Goal: Task Accomplishment & Management: Use online tool/utility

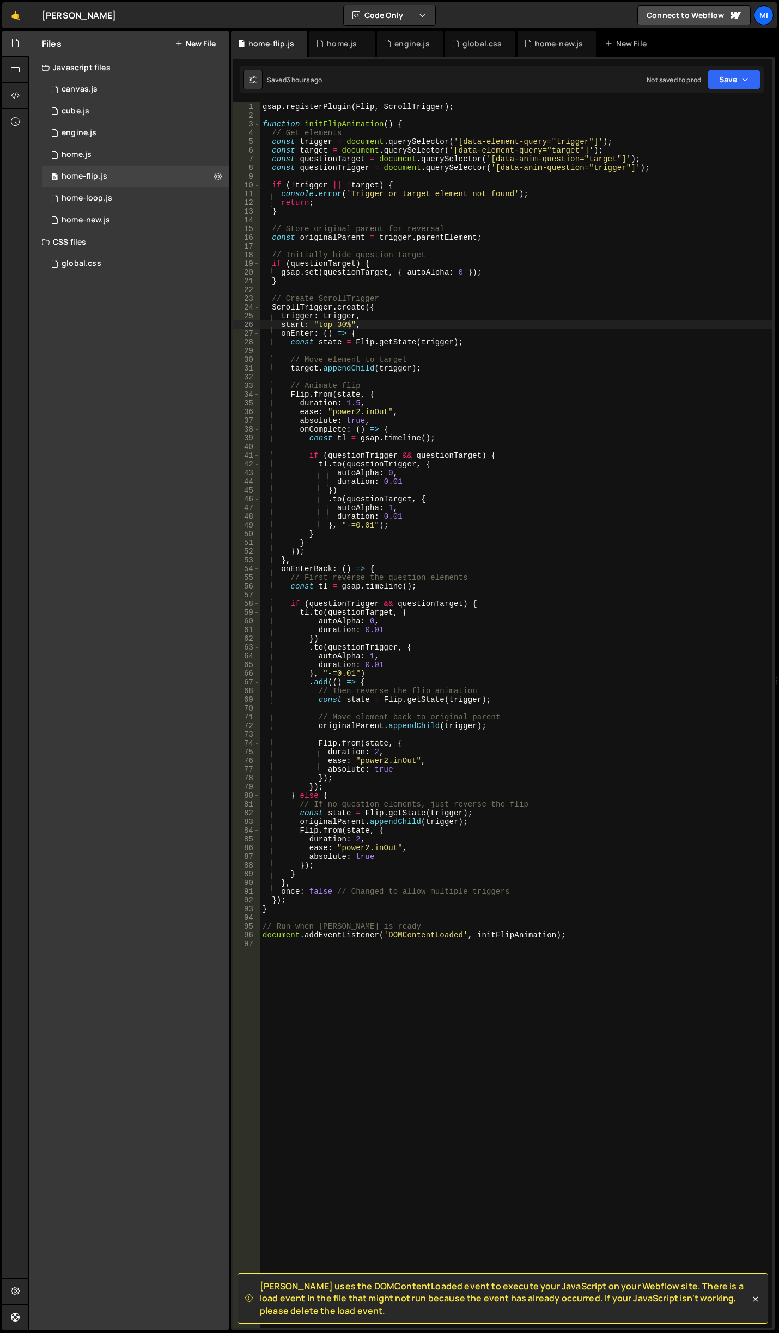
scroll to position [0, 6]
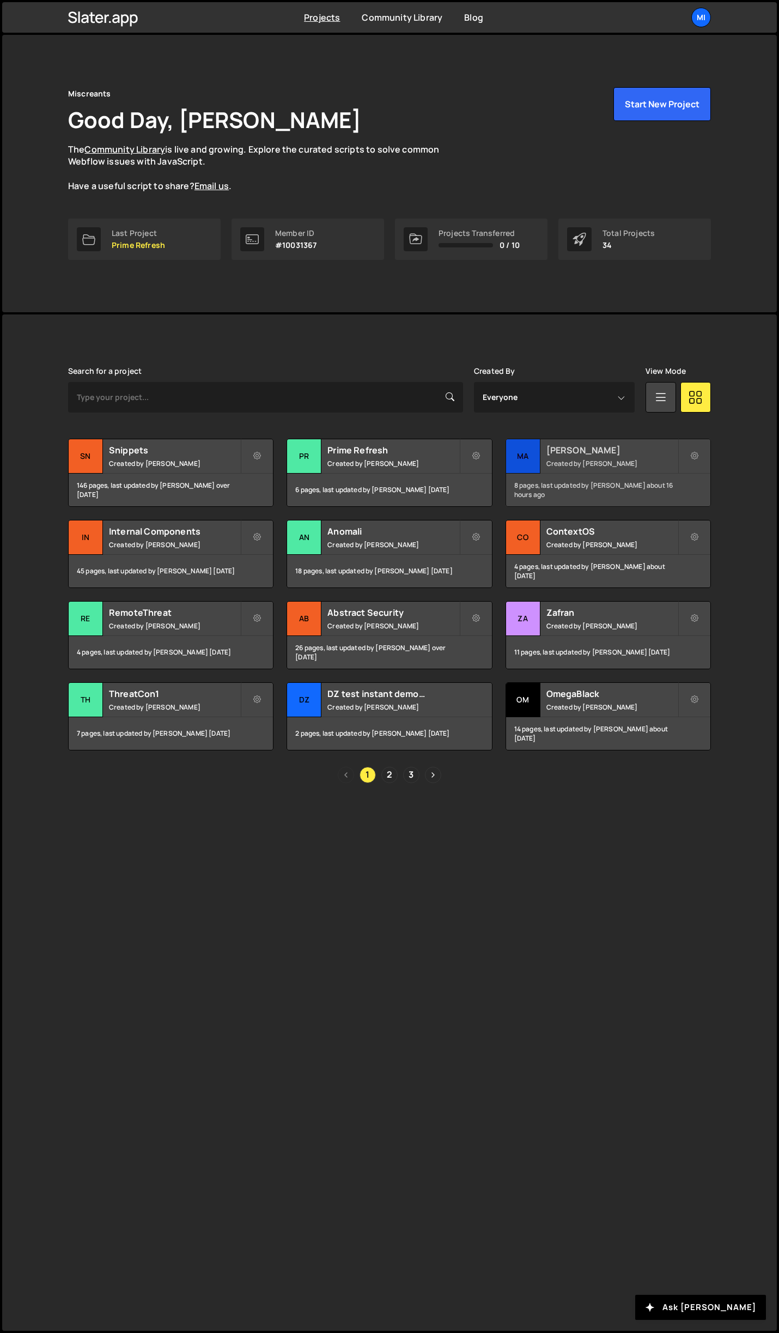
click at [632, 453] on h2 "Mallory" at bounding box center [612, 450] width 131 height 12
click at [384, 776] on link "2" at bounding box center [389, 775] width 16 height 16
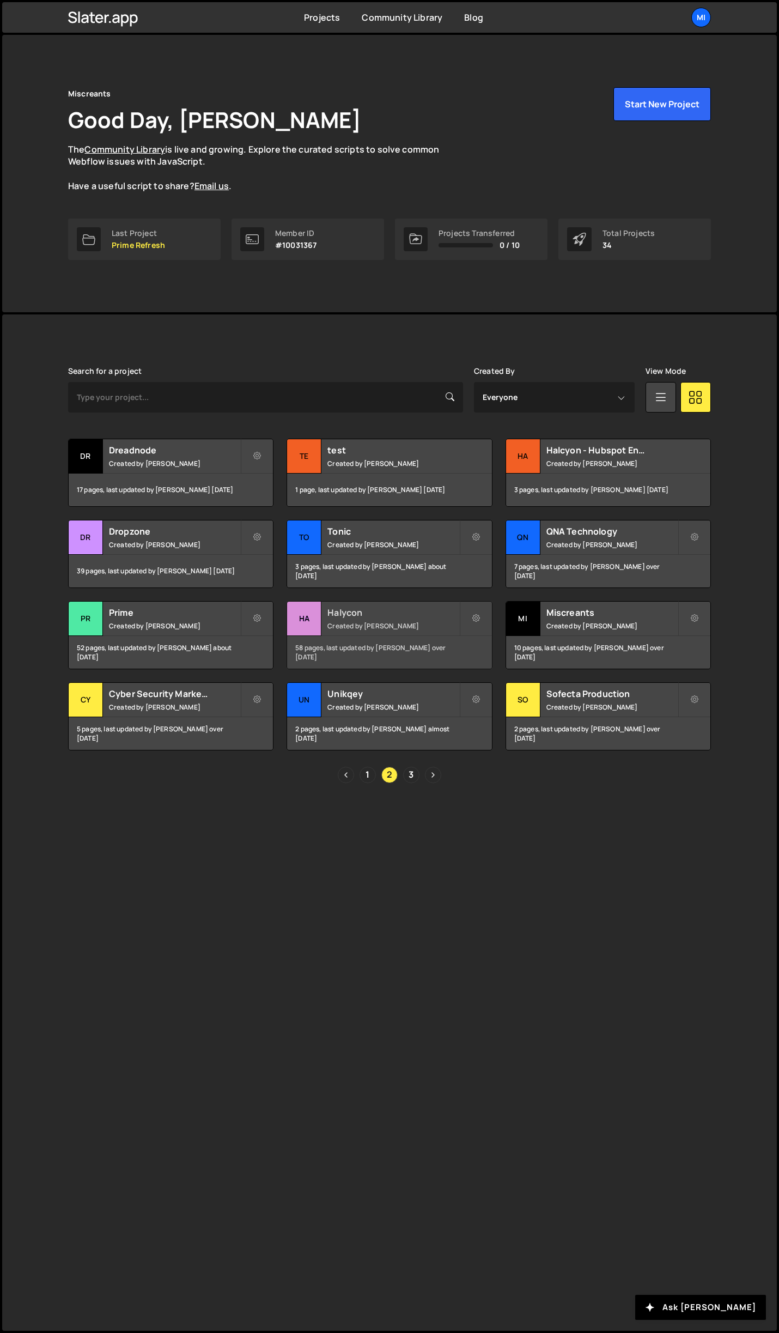
click at [437, 604] on div "Halycon Created by [PERSON_NAME]" at bounding box center [389, 619] width 204 height 34
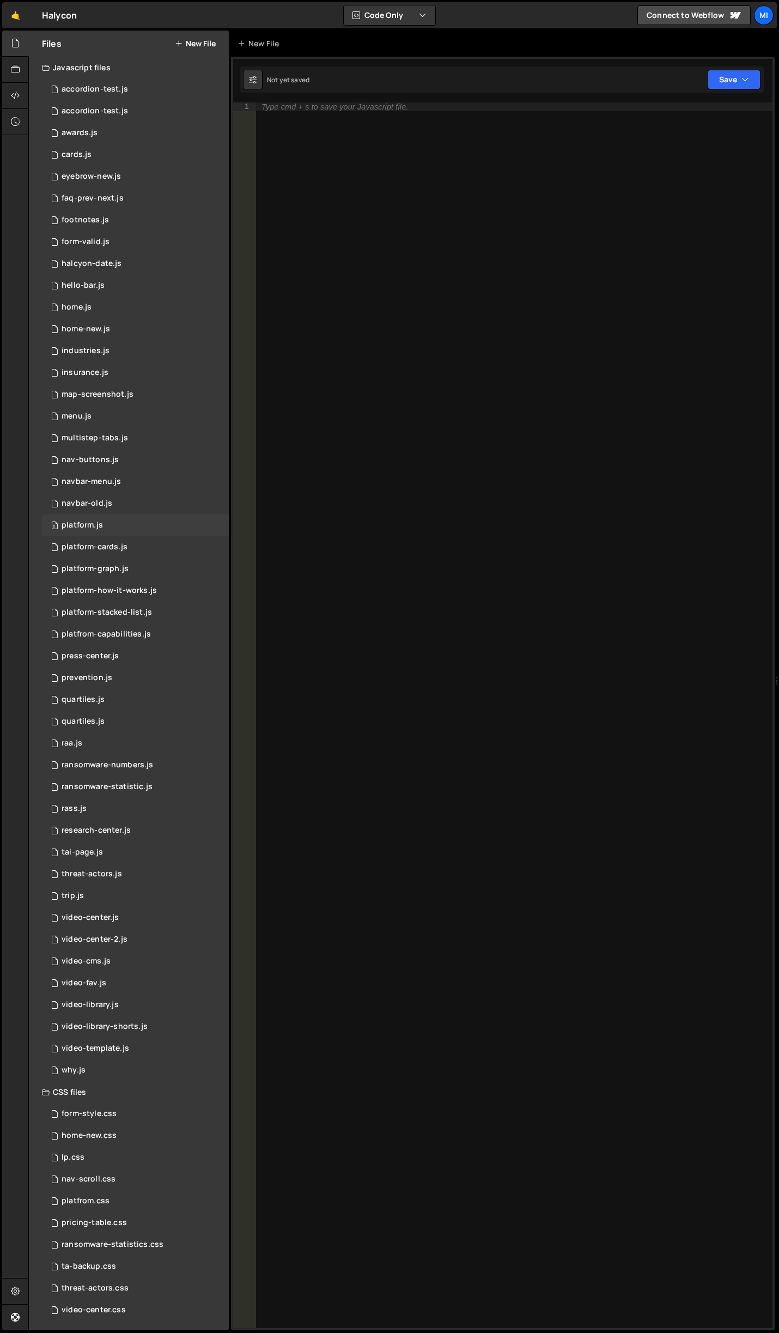
scroll to position [2, 0]
click at [122, 1239] on div "ransomware-statistics.css" at bounding box center [113, 1243] width 102 height 10
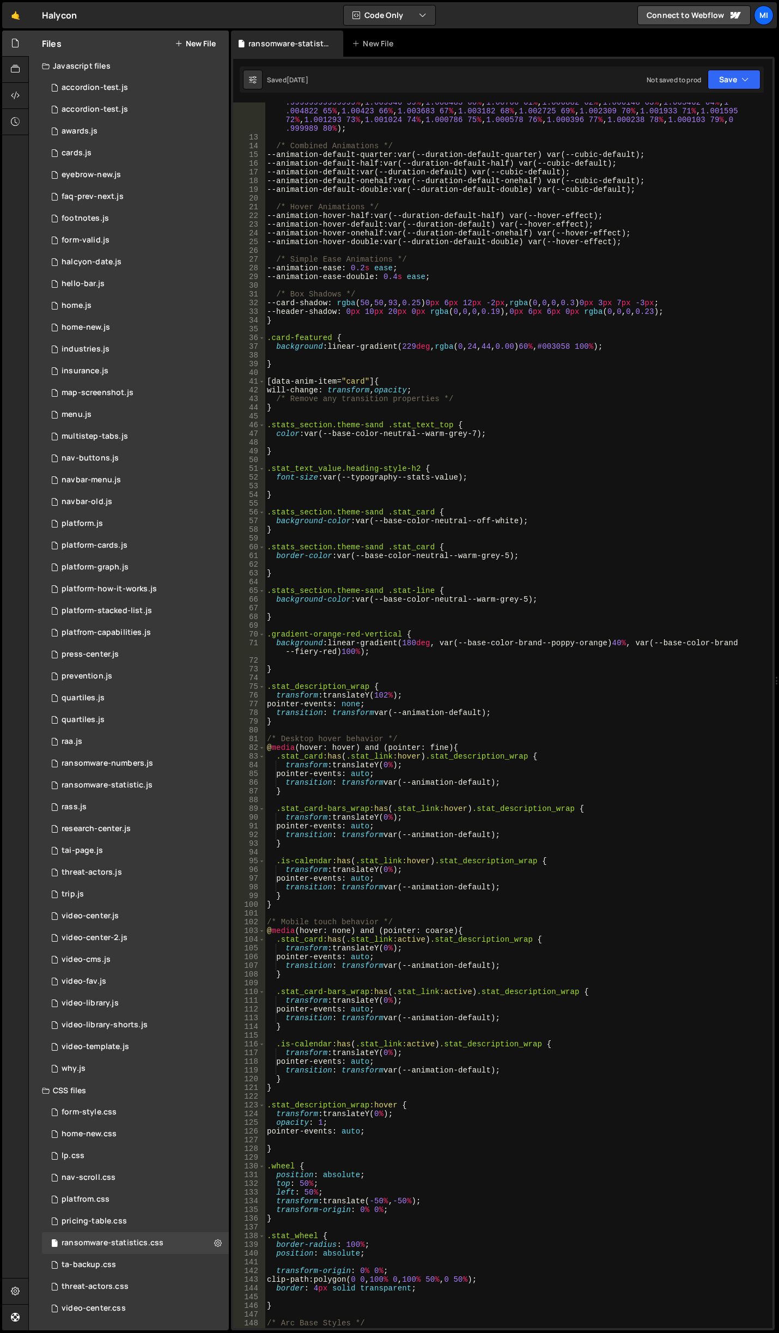
scroll to position [196, 0]
drag, startPoint x: 282, startPoint y: 363, endPoint x: 254, endPoint y: 336, distance: 38.5
click at [254, 336] on div "} 12 13 14 15 16 17 18 19 20 21 22 23 24 25 26 27 28 29 30 31 32 33 34 35 36 37…" at bounding box center [502, 714] width 539 height 1225
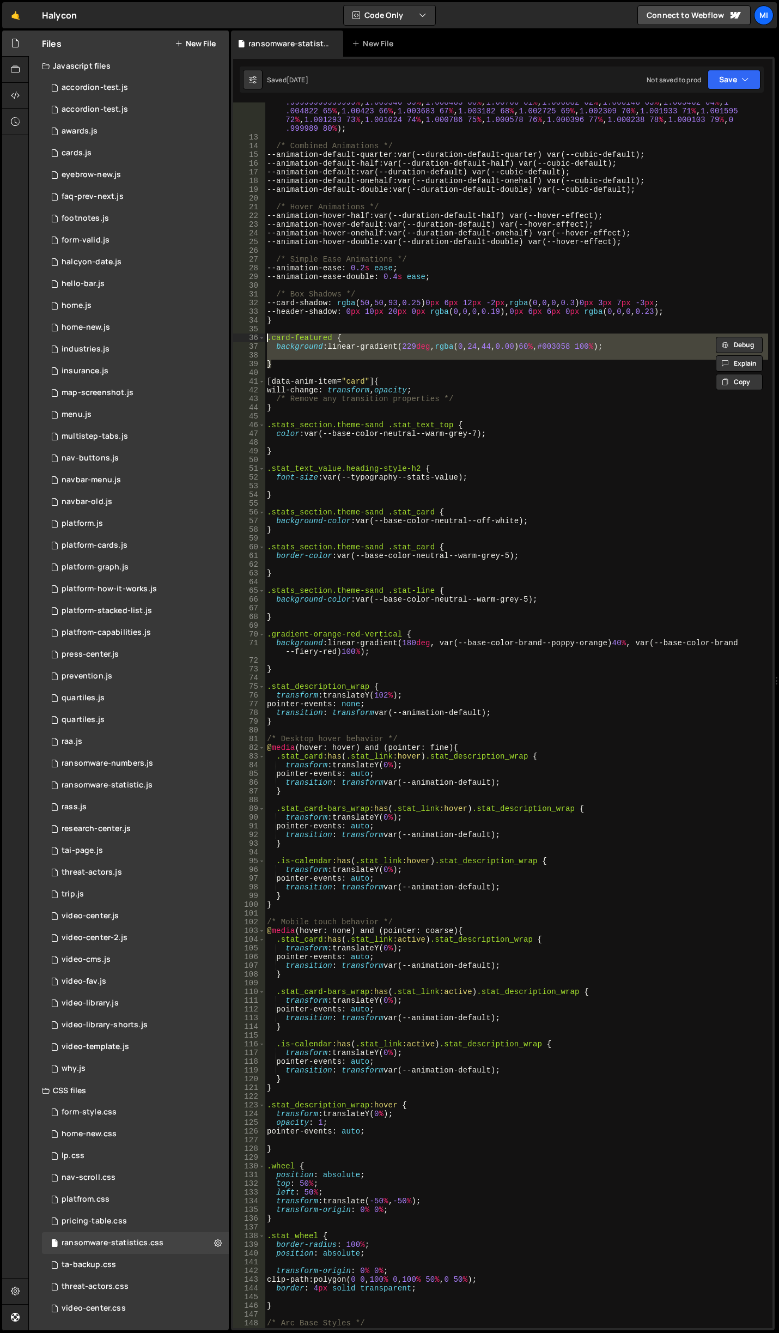
click at [296, 362] on div "--hover-effect : linear ( 0 0 % , 0.005892 1 % , 0.022227 2 % , 0.047151 3 % , …" at bounding box center [516, 714] width 503 height 1225
type textarea "}"
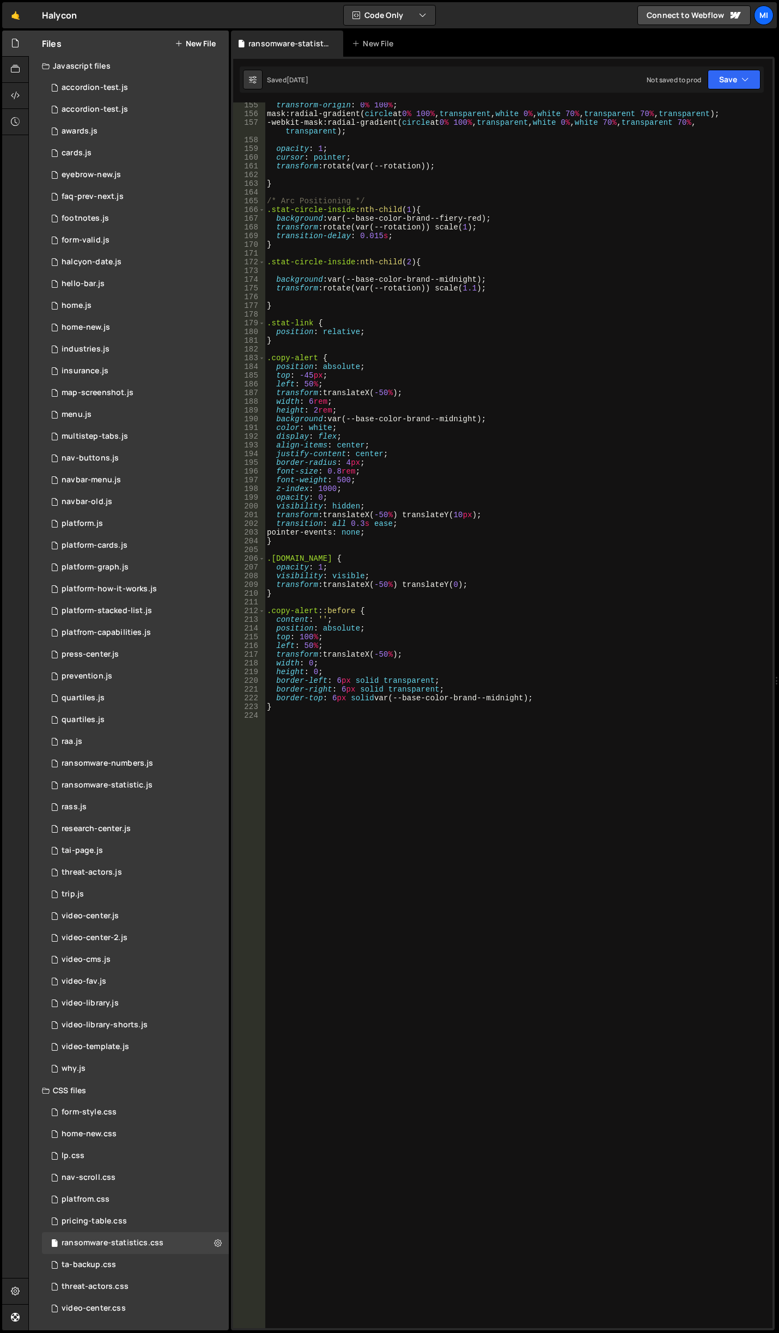
click at [411, 813] on div "transform-origin : 0 % 100 % ; mask : radial-gradient( circle at 0 % 100 % , tr…" at bounding box center [516, 722] width 503 height 1243
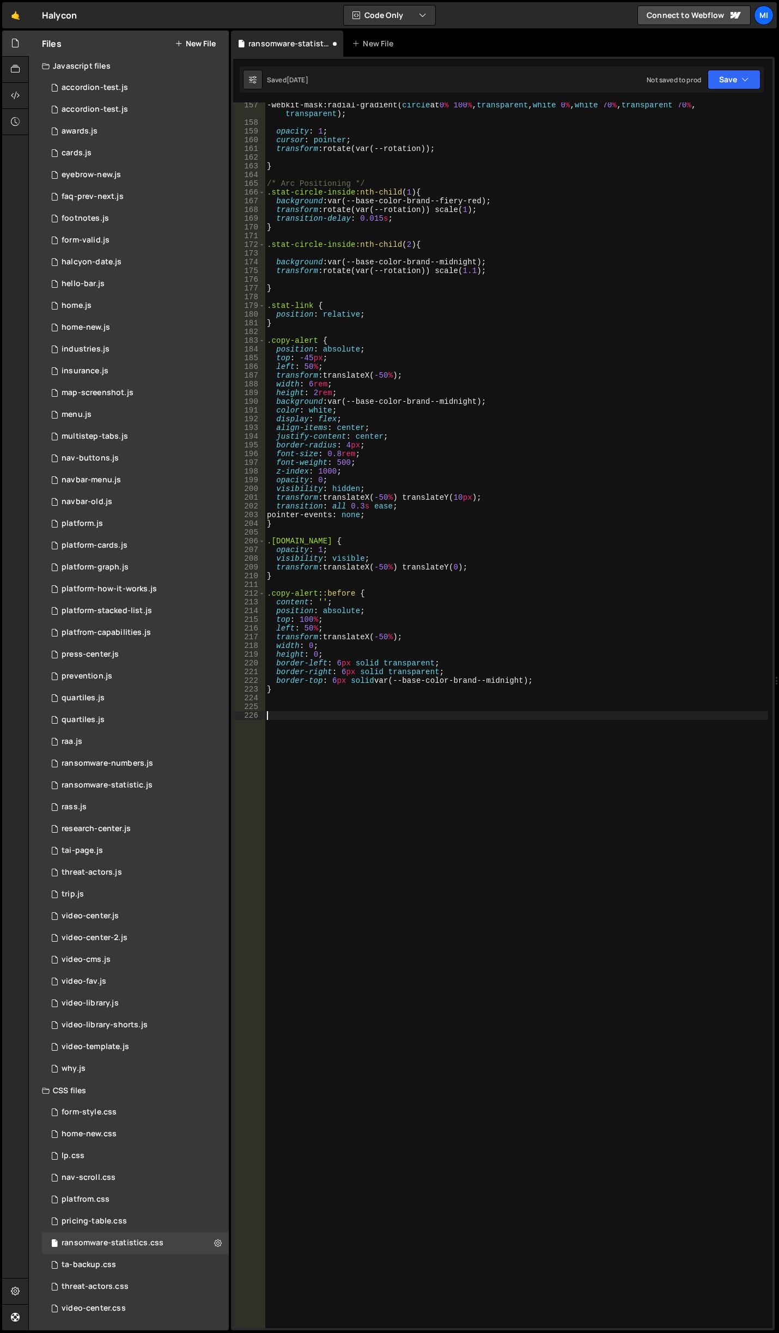
scroll to position [1493, 0]
paste textarea "}"
drag, startPoint x: 331, startPoint y: 714, endPoint x: 294, endPoint y: 713, distance: 37.1
click at [294, 713] on div "-webkit-mask : radial-gradient( circle at 0 % 100 % , transparent , white 0 % ,…" at bounding box center [516, 727] width 503 height 1252
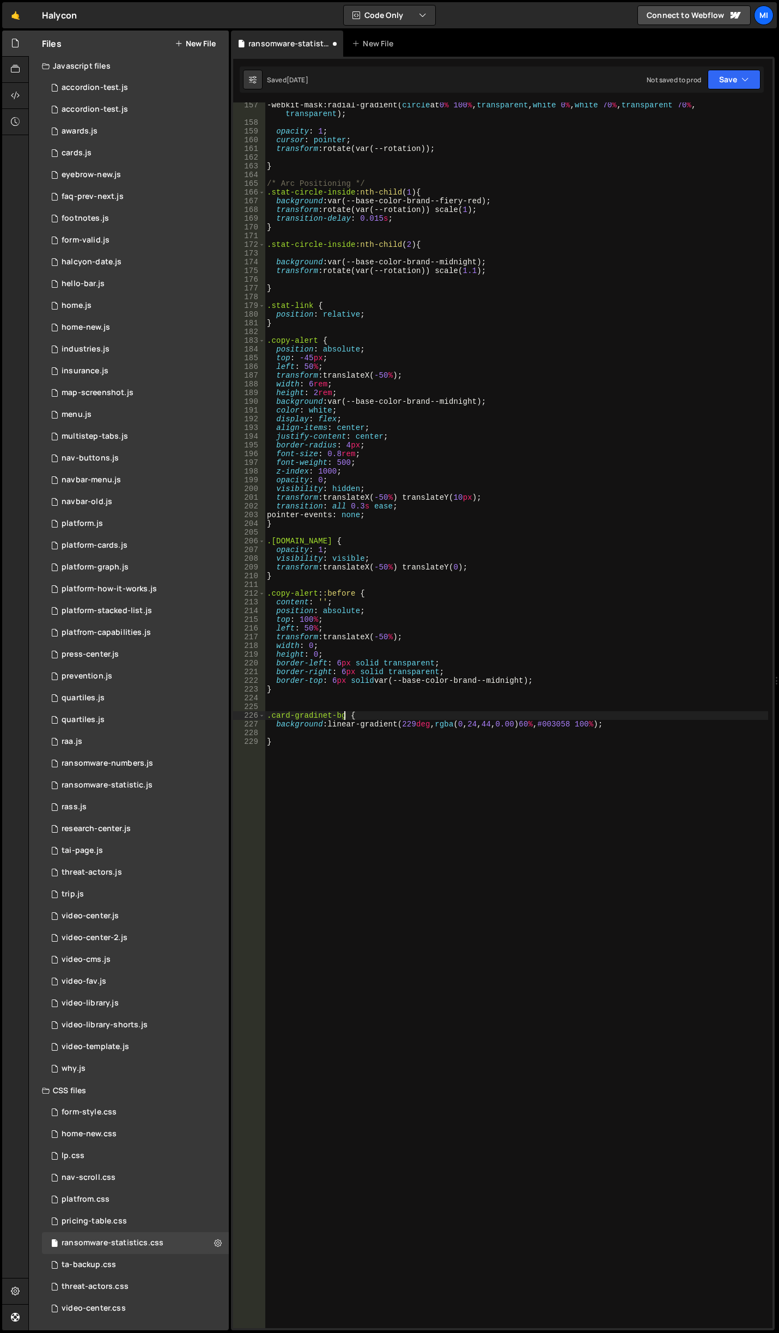
drag, startPoint x: 361, startPoint y: 800, endPoint x: 404, endPoint y: 744, distance: 70.4
click at [362, 799] on div "-webkit-mask : radial-gradient( circle at 0 % 100 % , transparent , white 0 % ,…" at bounding box center [516, 727] width 503 height 1252
type textarea "}"
click at [421, 825] on div "-webkit-mask : radial-gradient( circle at 0 % 100 % , transparent , white 0 % ,…" at bounding box center [516, 727] width 503 height 1252
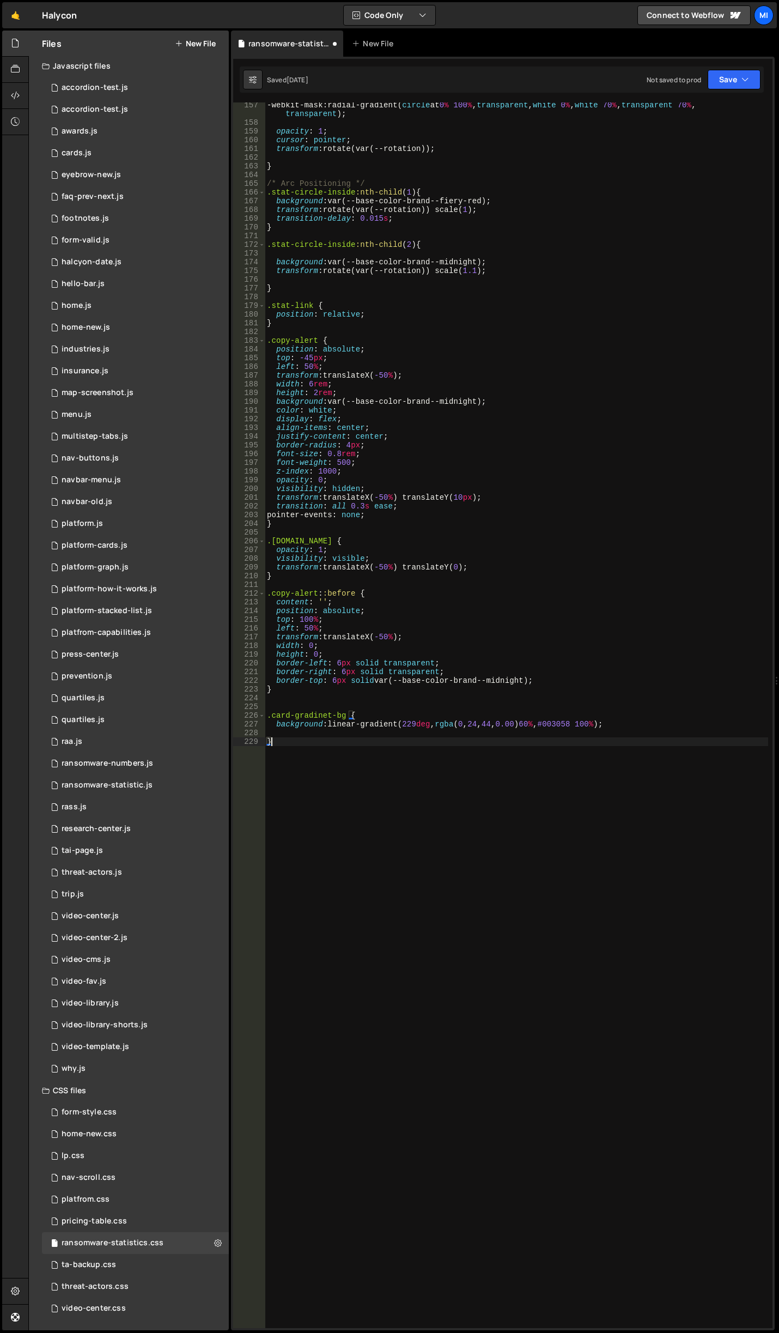
click at [454, 817] on div "-webkit-mask : radial-gradient( circle at 0 % 100 % , transparent , white 0 % ,…" at bounding box center [516, 727] width 503 height 1252
paste textarea "var(--base-color-brand--midnight)"
type textarea "var(--base-color-brand--midnight)"
drag, startPoint x: 434, startPoint y: 762, endPoint x: 212, endPoint y: 762, distance: 222.3
click at [212, 762] on div "Files New File Javascript files 0 accordion-test.js 0 0 accordion-test.js 0 1 a…" at bounding box center [403, 681] width 751 height 1300
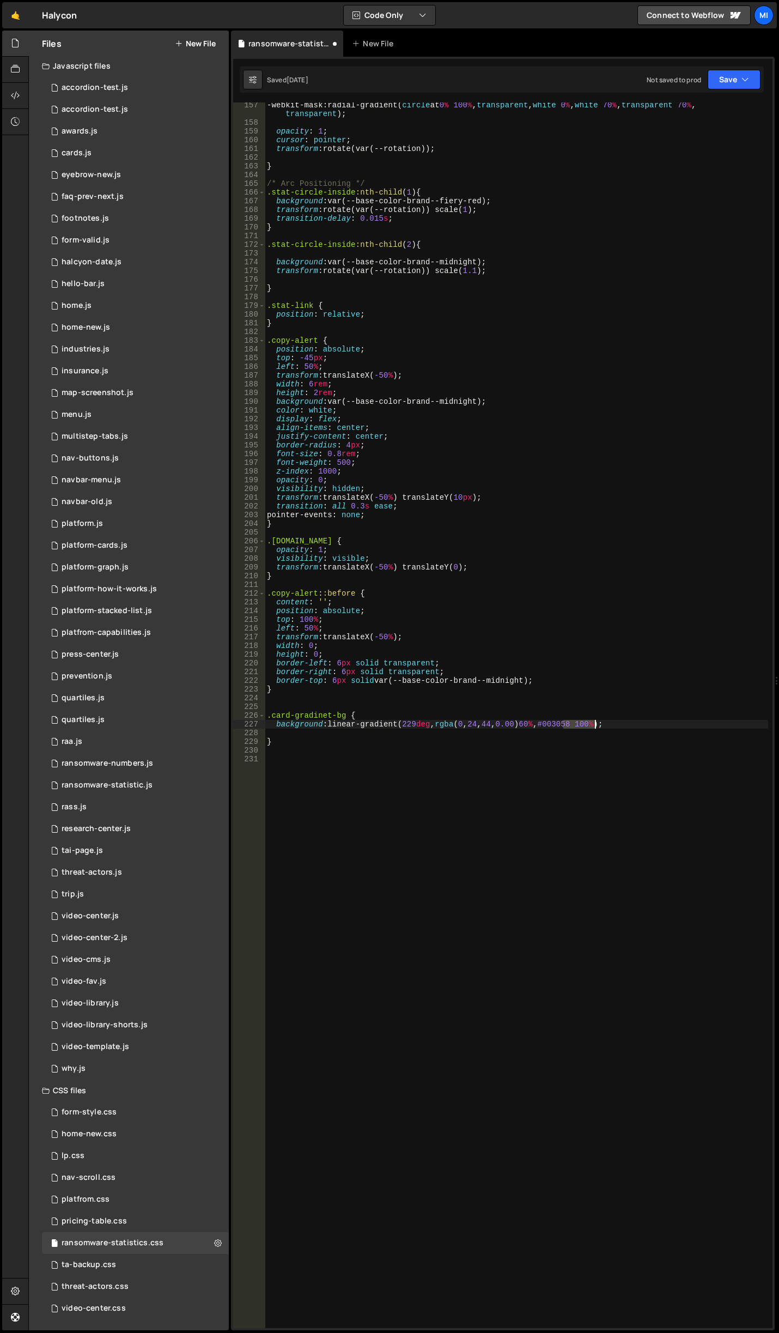
drag, startPoint x: 563, startPoint y: 722, endPoint x: 594, endPoint y: 722, distance: 31.1
click at [594, 722] on div "-webkit-mask : radial-gradient( circle at 0 % 100 % , transparent , white 0 % ,…" at bounding box center [516, 727] width 503 height 1252
paste textarea "var(--base-color-brand--midnight)"
type textarea "background: linear-gradient(229deg, rgba(0, 24, 44, 0.00) 60%, var(--base-color…"
click at [348, 756] on div "-webkit-mask : radial-gradient( circle at 0 % 100 % , transparent , white 0 % ,…" at bounding box center [516, 727] width 503 height 1252
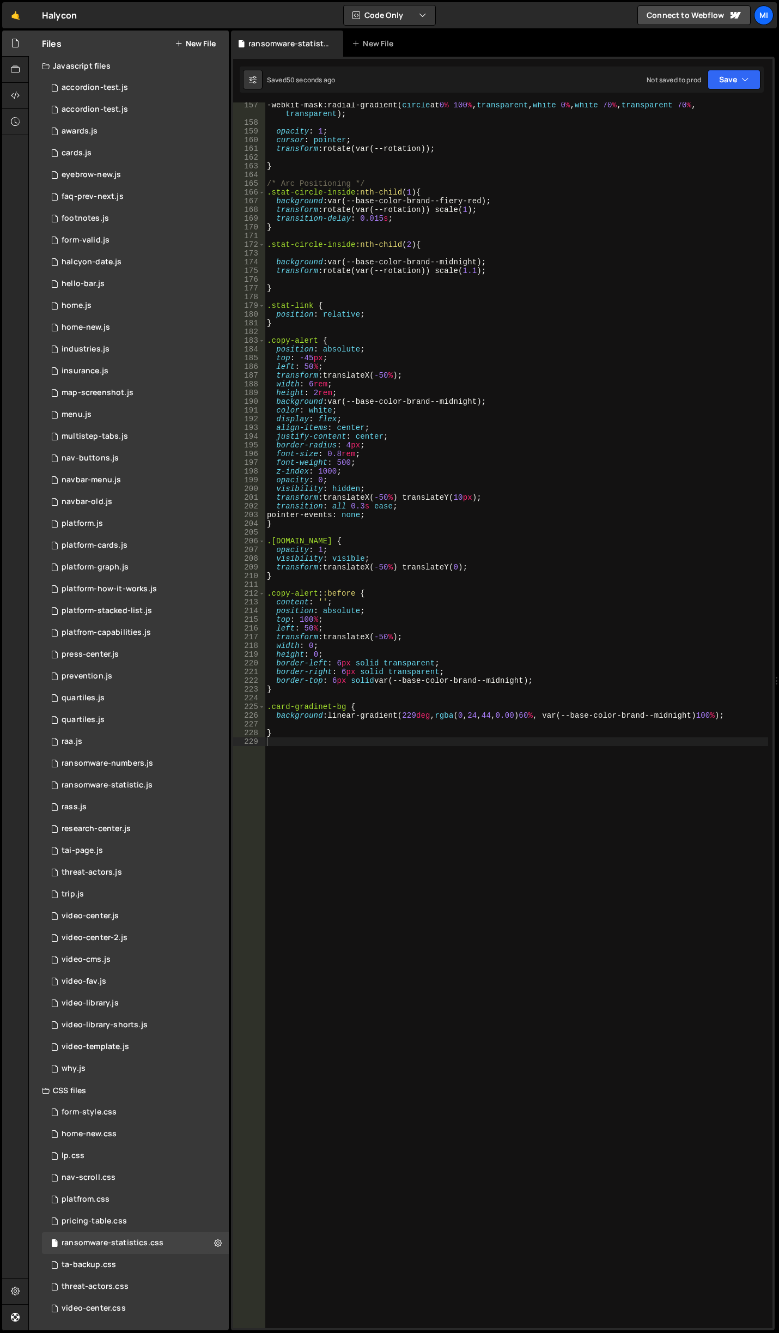
click at [571, 725] on div "-webkit-mask : radial-gradient( circle at 0 % 100 % , transparent , white 0 % ,…" at bounding box center [516, 727] width 503 height 1252
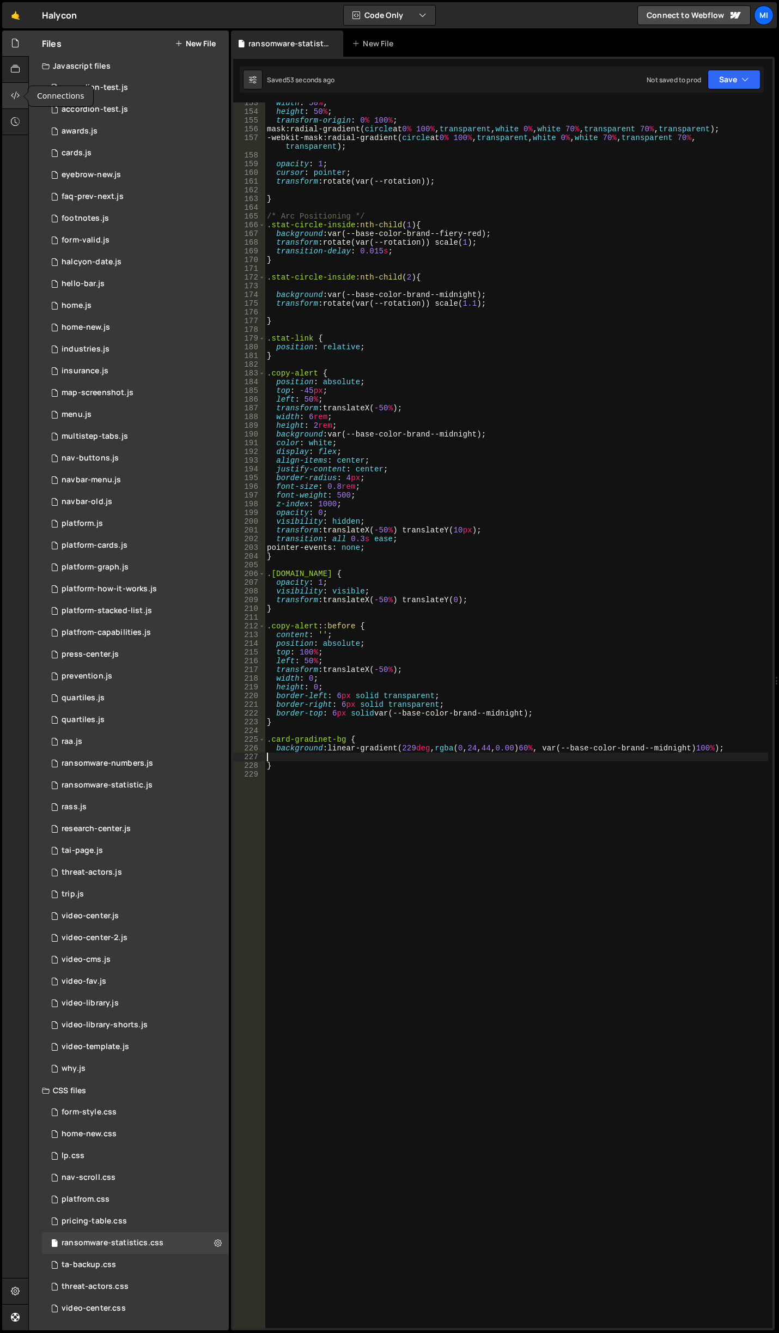
click at [14, 99] on icon at bounding box center [15, 95] width 9 height 12
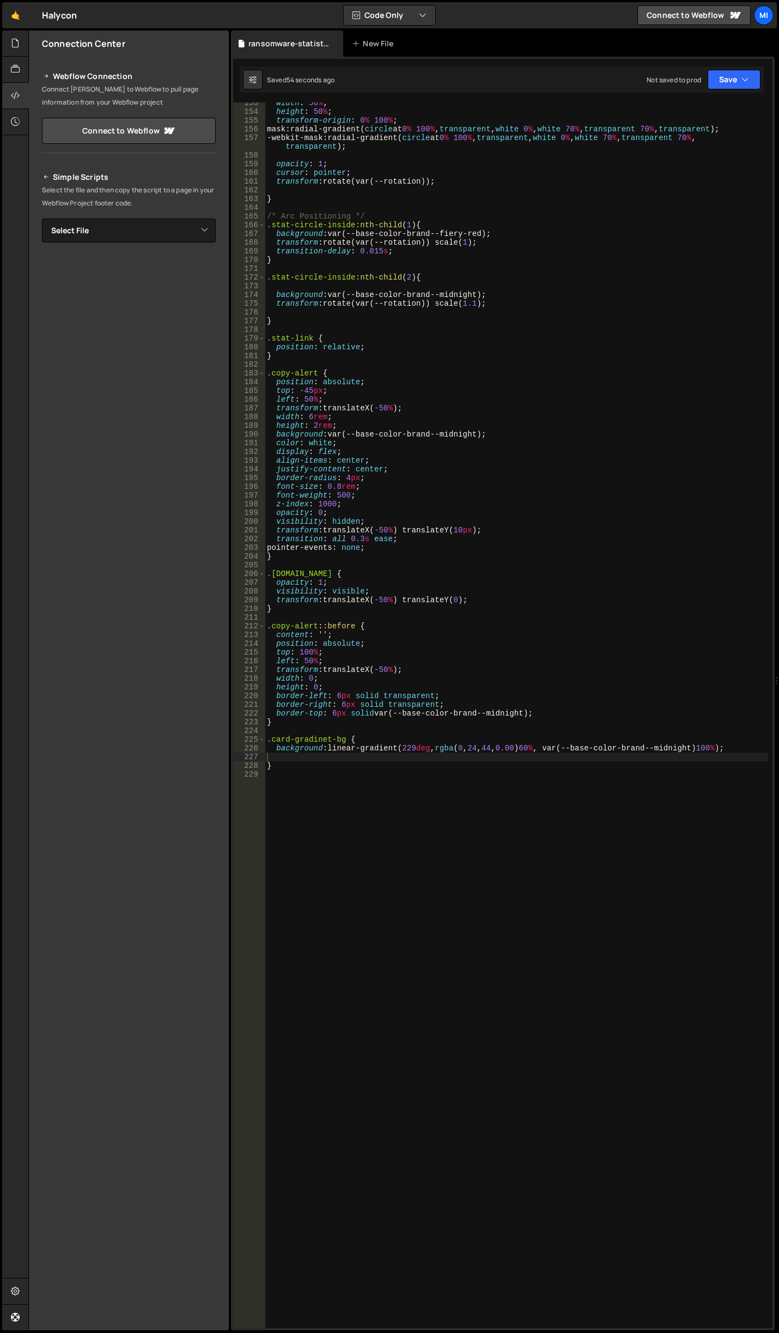
click at [177, 247] on div "Simple Scripts Select the file and then copy the script to a page in your Webfl…" at bounding box center [129, 319] width 174 height 296
click at [181, 230] on select "Select File accordion-test.js accordion-test.js awards.js cards.js eyebrow-new.…" at bounding box center [129, 231] width 174 height 24
select select "41799"
click at [42, 219] on select "Select File accordion-test.js accordion-test.js awards.js cards.js eyebrow-new.…" at bounding box center [129, 231] width 174 height 24
click at [209, 268] on div "Simple Scripts Select the file and then copy the script to a page in your Webfl…" at bounding box center [129, 330] width 200 height 346
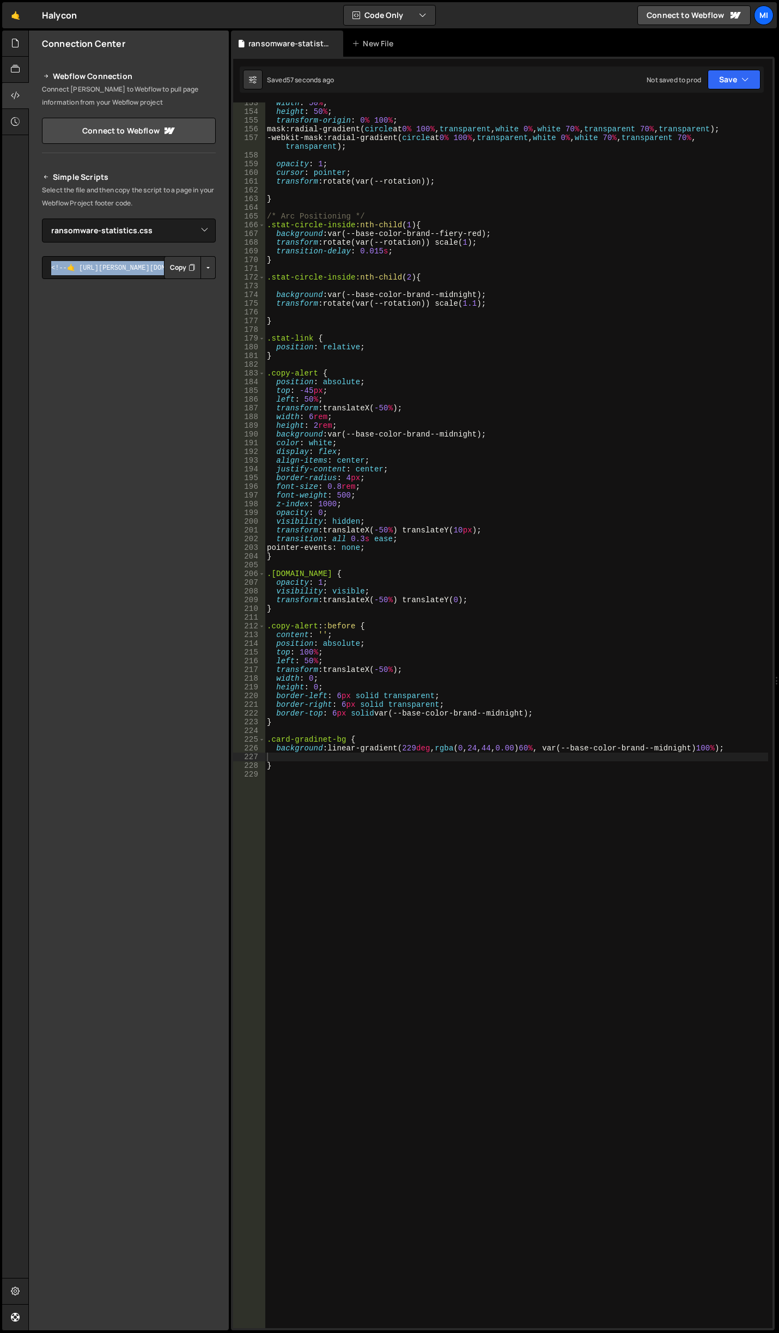
click at [209, 268] on button "Button group with nested dropdown" at bounding box center [208, 267] width 15 height 23
click at [192, 286] on link "Copy Staging Stylesheet" at bounding box center [152, 288] width 125 height 15
copy div "<!--🤙 lorem://ipsumd.sit/5016/14453.ame--> <consec>adipisci.eliTseddOeiusmod("T…"
click at [338, 870] on div "width : 50 % ; height : 50 % ; transform-origin : 0 % 100 % ; mask : radial-gra…" at bounding box center [516, 720] width 503 height 1243
drag, startPoint x: 565, startPoint y: 748, endPoint x: 714, endPoint y: 749, distance: 148.8
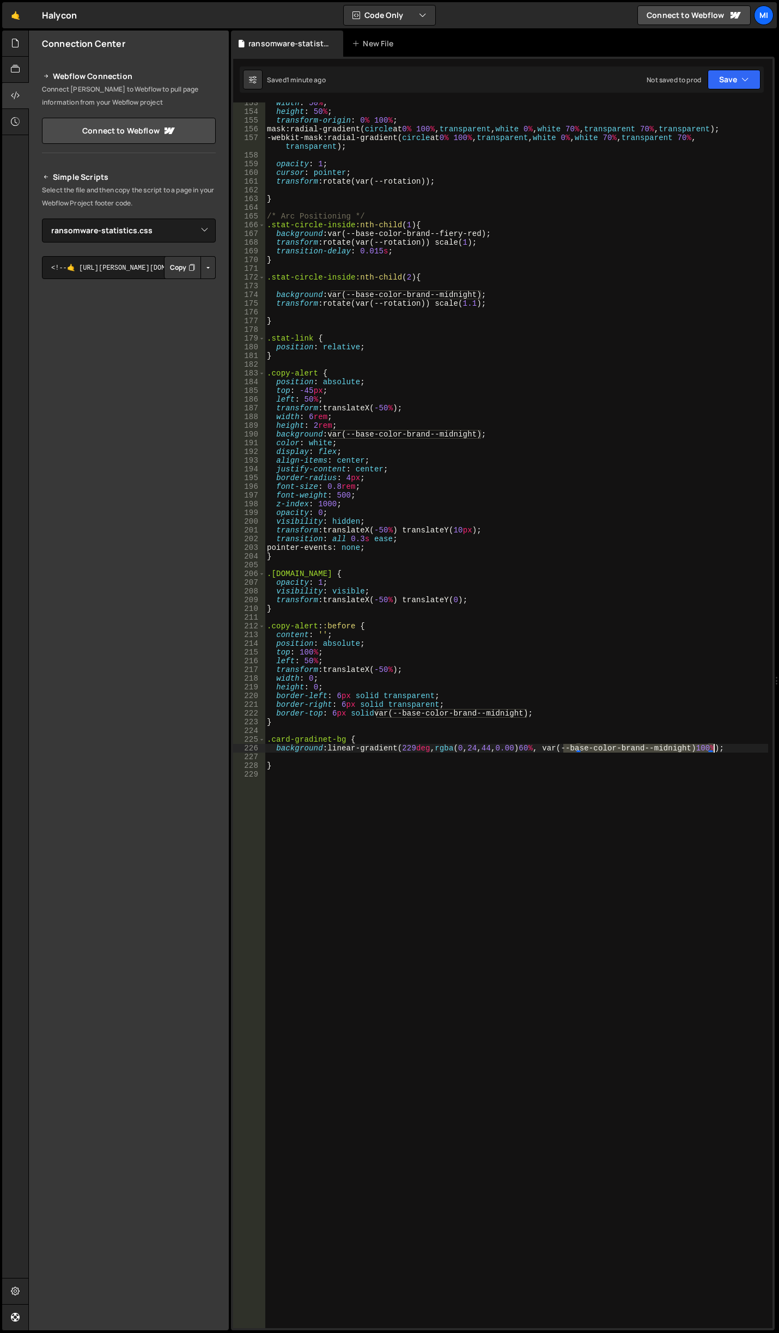
click at [714, 749] on div "width : 50 % ; height : 50 % ; transform-origin : 0 % 100 % ; mask : radial-gra…" at bounding box center [516, 720] width 503 height 1243
drag, startPoint x: 441, startPoint y: 746, endPoint x: 536, endPoint y: 745, distance: 95.4
click at [536, 745] on div "width : 50 % ; height : 50 % ; transform-origin : 0 % 100 % ; mask : radial-gra…" at bounding box center [516, 720] width 503 height 1243
paste textarea "var(--base-color-brand--fiery-red"
drag, startPoint x: 345, startPoint y: 742, endPoint x: 270, endPoint y: 743, distance: 74.7
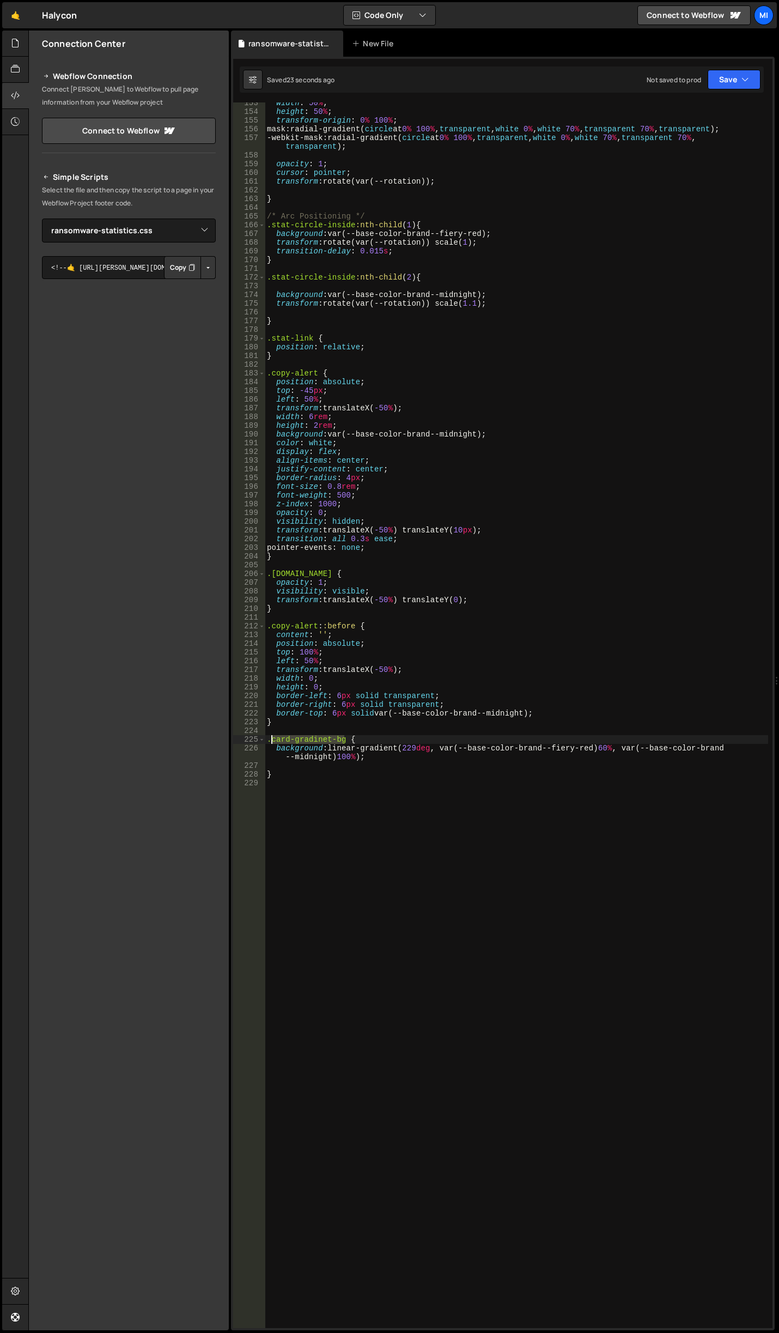
click at [270, 743] on div "width : 50 % ; height : 50 % ; transform-origin : 0 % 100 % ; mask : radial-gra…" at bounding box center [516, 720] width 503 height 1243
click at [519, 775] on div "width : 50 % ; height : 50 % ; transform-origin : 0 % 100 % ; mask : radial-gra…" at bounding box center [516, 720] width 503 height 1243
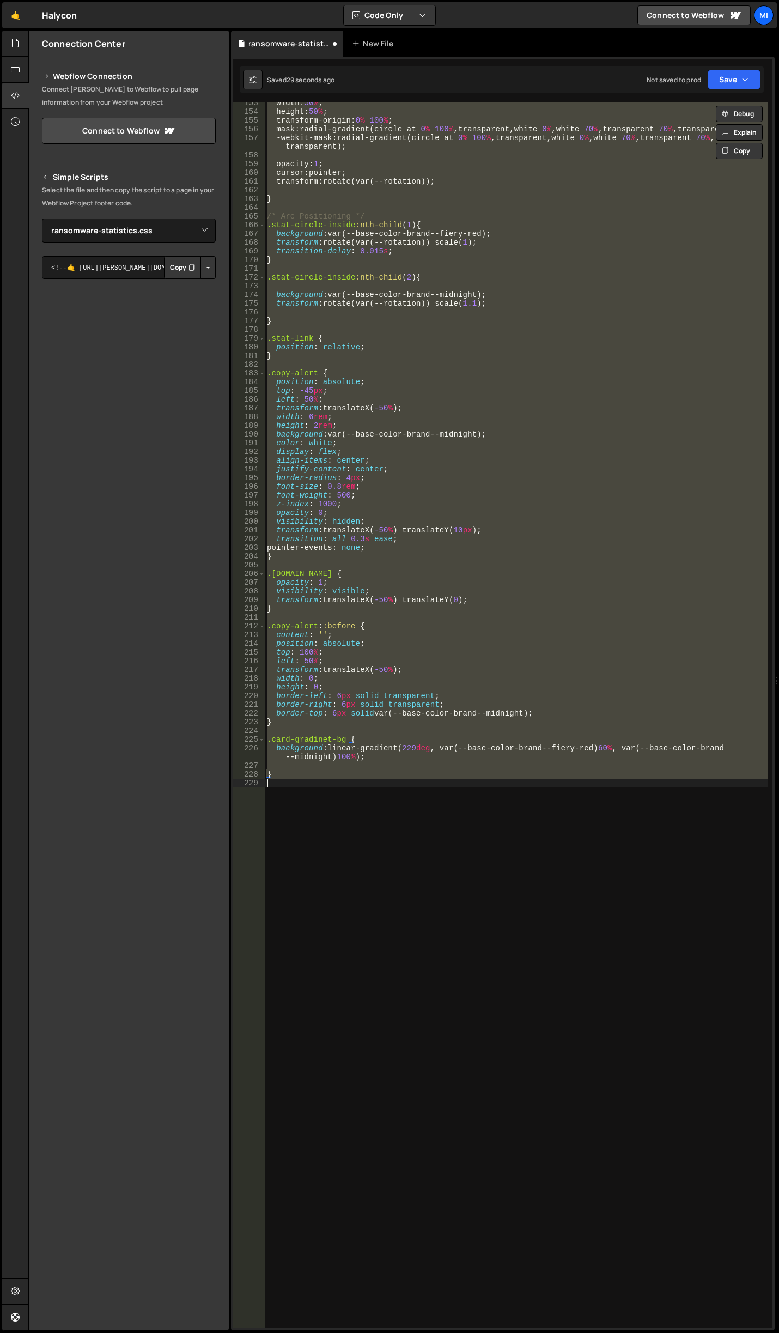
type textarea "background: linear-gradient(229deg, rgba(0, 24, 44, 0.00) 60%, var(--base-color…"
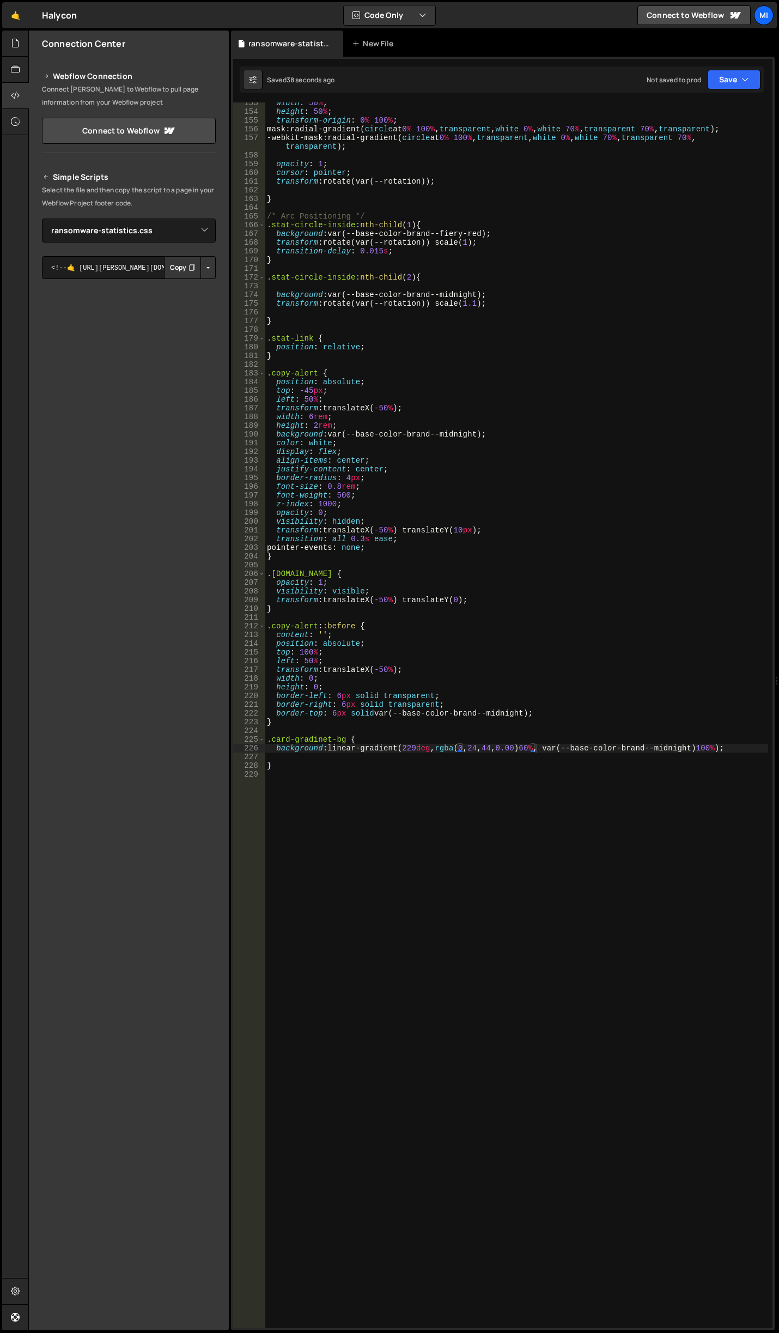
click at [513, 784] on div "width : 50 % ; height : 50 % ; transform-origin : 0 % 100 % ; mask : radial-gra…" at bounding box center [516, 720] width 503 height 1243
click at [303, 747] on div "width : 50 % ; height : 50 % ; transform-origin : 0 % 100 % ; mask : radial-gra…" at bounding box center [516, 720] width 503 height 1243
type textarea "background: linear-gradient(229deg, rgba(0, 24, 44, 0.00) 60%, var(--base-color…"
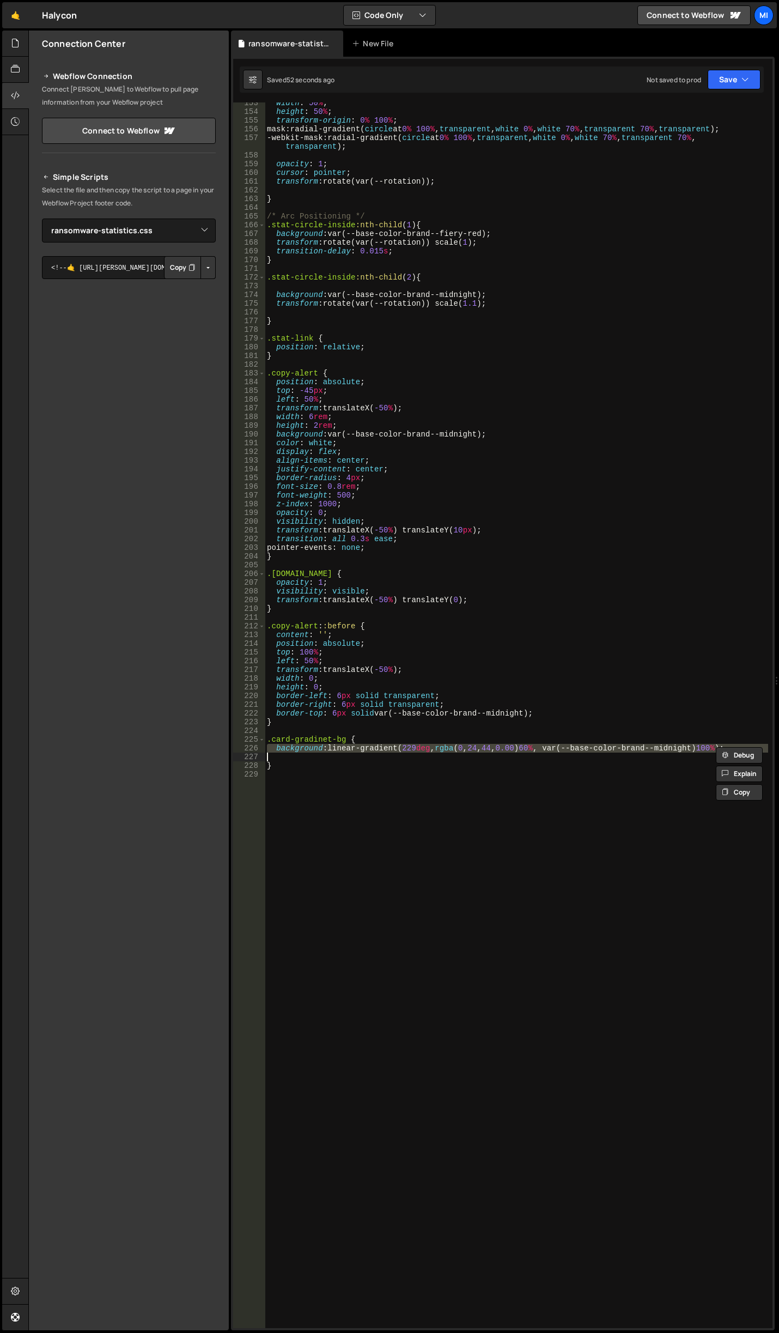
paste textarea
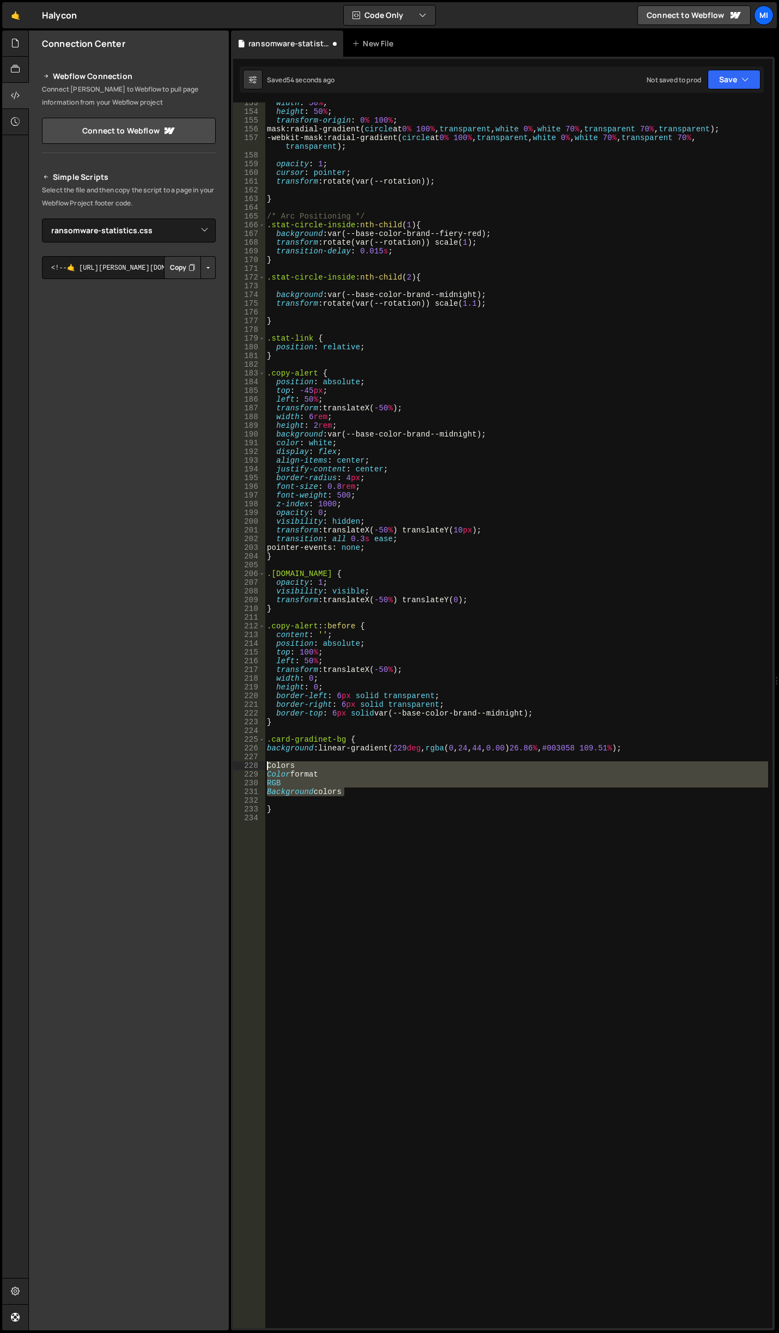
drag, startPoint x: 361, startPoint y: 796, endPoint x: 249, endPoint y: 763, distance: 116.8
click at [249, 763] on div "153 154 155 156 157 158 159 160 161 162 163 164 165 166 167 168 169 170 171 172…" at bounding box center [502, 714] width 539 height 1225
type textarea "Colors Color format"
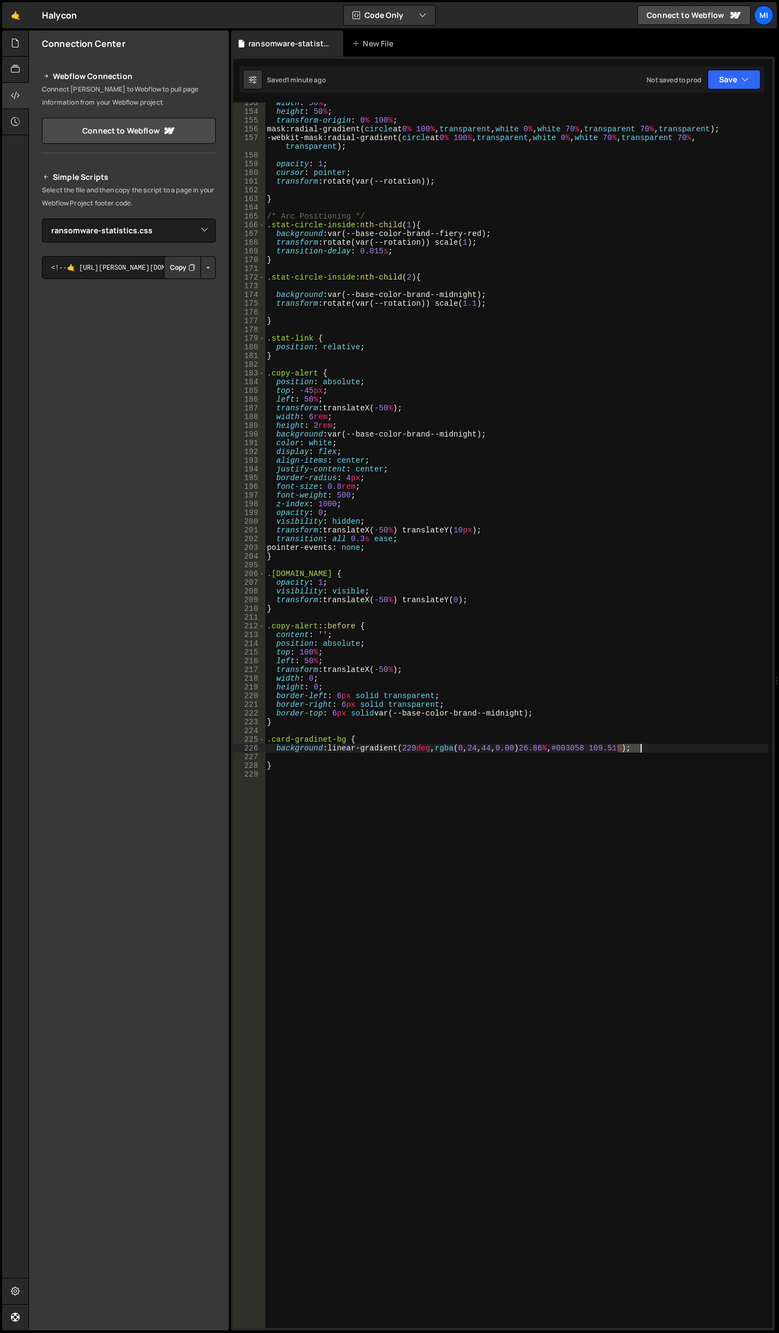
drag, startPoint x: 616, startPoint y: 745, endPoint x: 641, endPoint y: 744, distance: 24.5
click at [641, 744] on div "width : 50 % ; height : 50 % ; transform-origin : 0 % 100 % ; mask : radial-gra…" at bounding box center [516, 720] width 503 height 1243
click at [296, 749] on div "width : 50 % ; height : 50 % ; transform-origin : 0 % 100 % ; mask : radial-gra…" at bounding box center [516, 720] width 503 height 1243
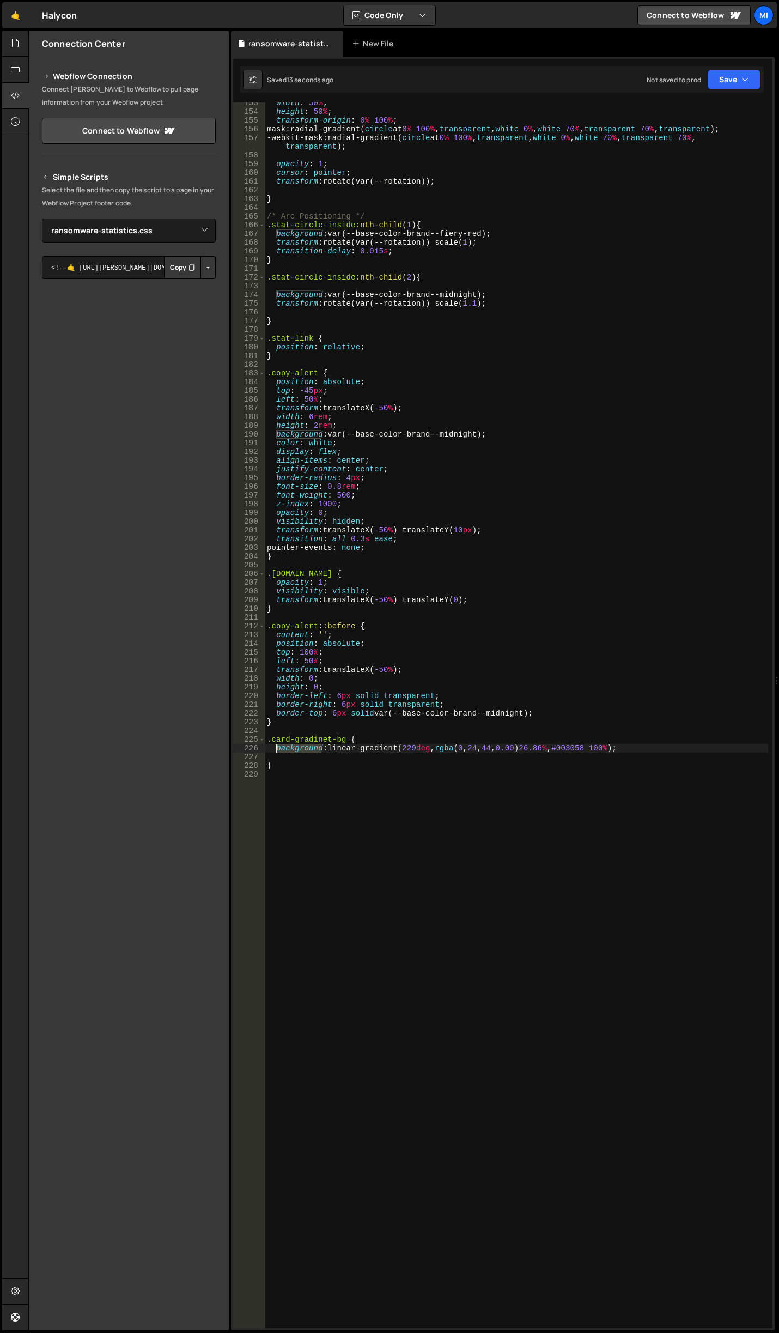
click at [296, 749] on div "width : 50 % ; height : 50 % ; transform-origin : 0 % 100 % ; mask : radial-gra…" at bounding box center [516, 720] width 503 height 1243
type textarea "background: linear-gradient(229deg, rgba(0, 24, 44, 0.00) 26.86%, #003058 100%);"
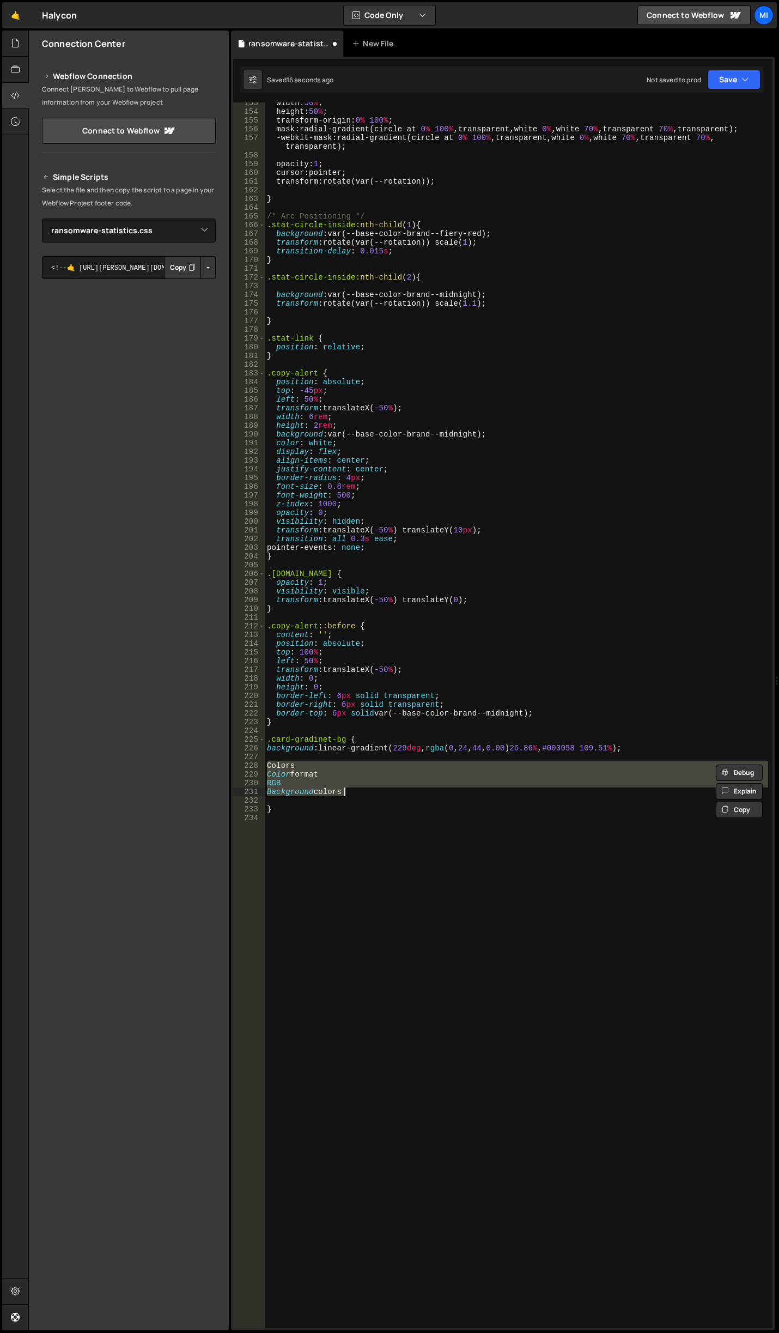
type textarea "background: linear-gradient(229deg, rgba(0, 24, 44, 0.00) 60%, var(--base-color…"
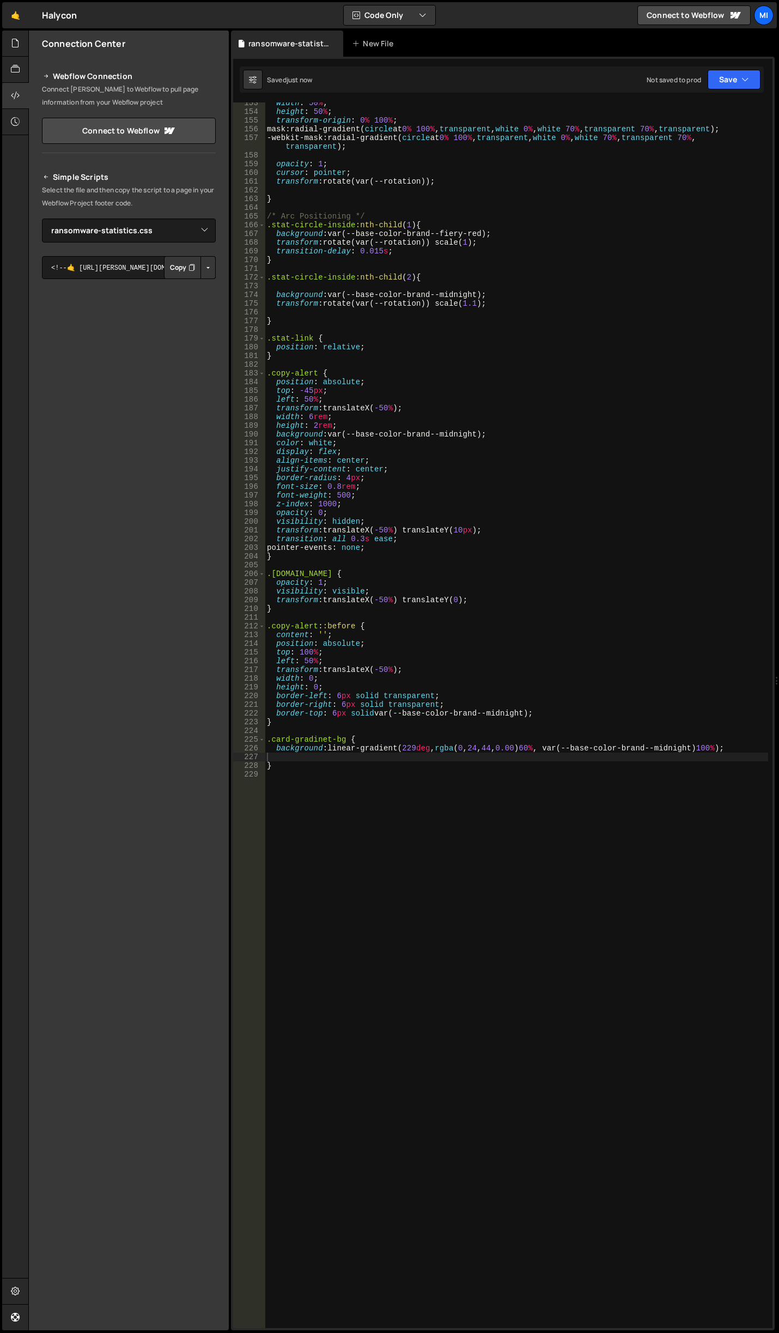
click at [499, 818] on div "width : 50 % ; height : 50 % ; transform-origin : 0 % 100 % ; mask : radial-gra…" at bounding box center [516, 720] width 503 height 1243
click at [542, 748] on div "width : 50 % ; height : 50 % ; transform-origin : 0 % 100 % ; mask : radial-gra…" at bounding box center [516, 720] width 503 height 1243
drag, startPoint x: 563, startPoint y: 749, endPoint x: 713, endPoint y: 746, distance: 149.9
click at [713, 746] on div "Debug Explain Copy ransomware-statistics.css New File Saved 16 seconds ago Not …" at bounding box center [503, 681] width 544 height 1300
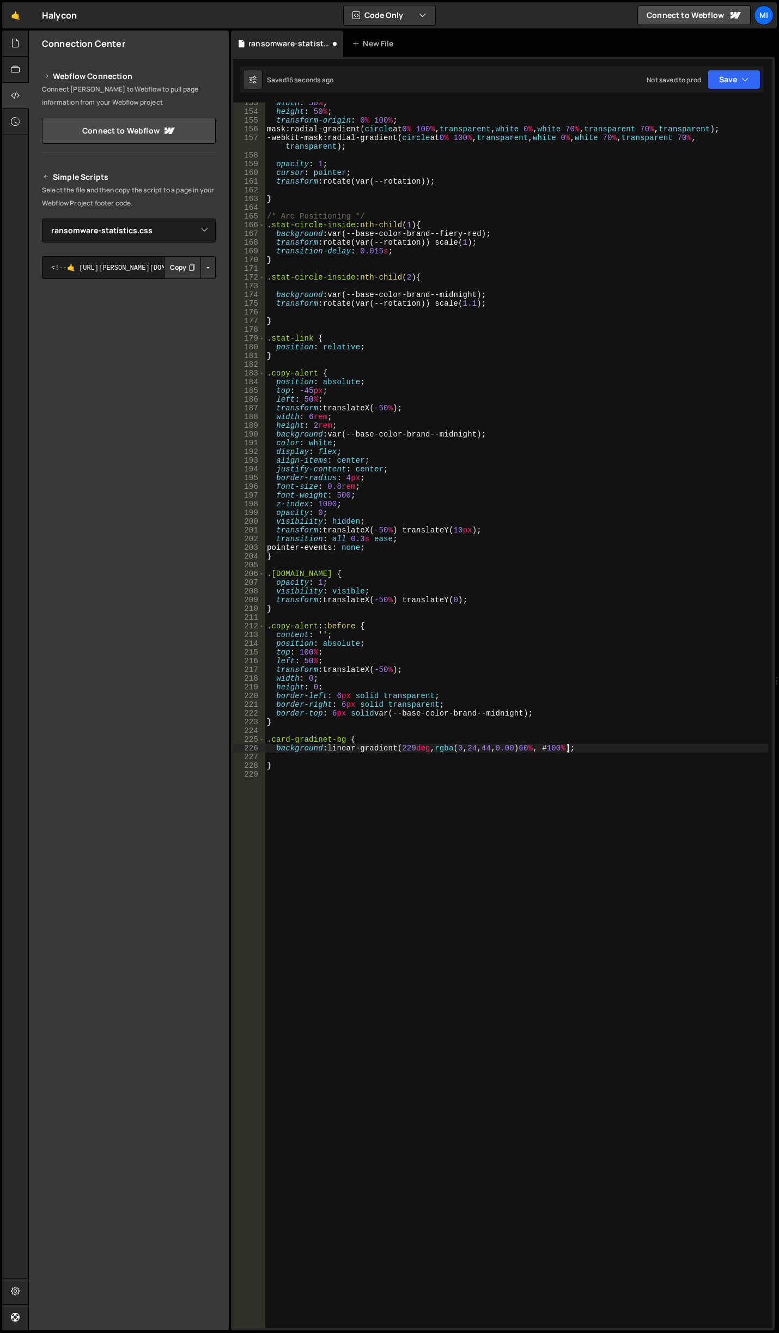
paste textarea "003058"
click at [474, 748] on div "width : 50 % ; height : 50 % ; transform-origin : 0 % 100 % ; mask : radial-gra…" at bounding box center [516, 720] width 503 height 1243
drag, startPoint x: 565, startPoint y: 748, endPoint x: 594, endPoint y: 748, distance: 29.4
click at [594, 748] on div "width : 50 % ; height : 50 % ; transform-origin : 0 % 100 % ; mask : radial-gra…" at bounding box center [516, 720] width 503 height 1243
paste textarea "rgba(3, 27, 47, 1)"
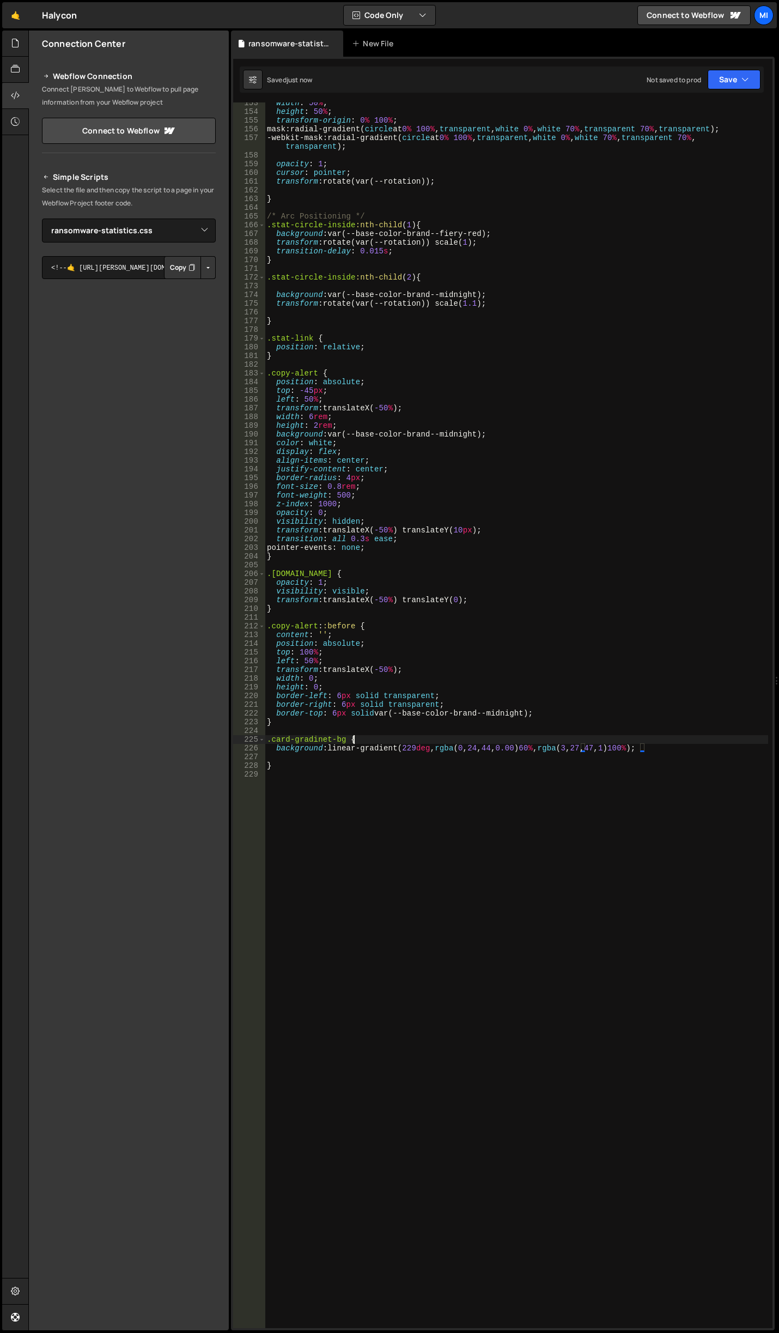
click at [574, 741] on div "width : 50 % ; height : 50 % ; transform-origin : 0 % 100 % ; mask : radial-gra…" at bounding box center [516, 720] width 503 height 1243
drag, startPoint x: 564, startPoint y: 746, endPoint x: 644, endPoint y: 745, distance: 80.1
click at [644, 745] on div "width : 50 % ; height : 50 % ; transform-origin : 0 % 100 % ; mask : radial-gra…" at bounding box center [516, 720] width 503 height 1243
paste textarea "0, 48, 88"
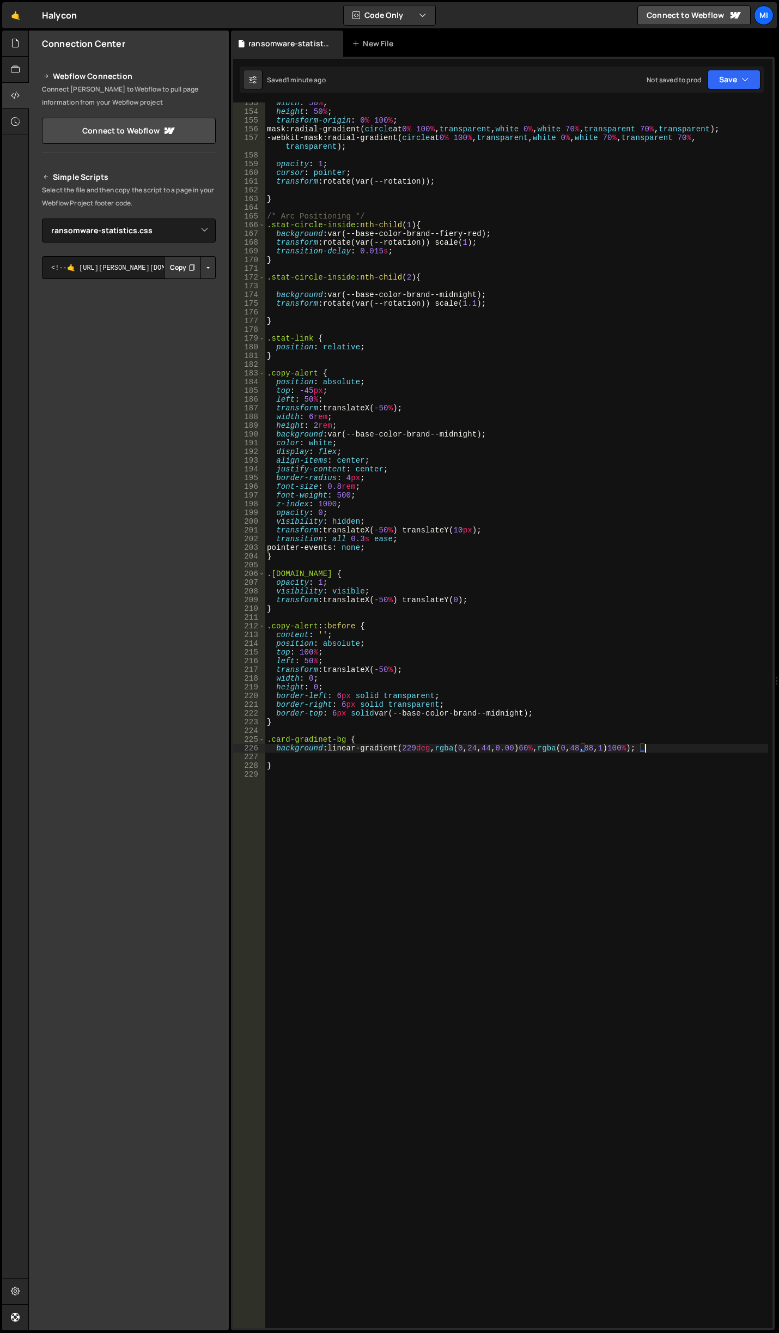
click at [632, 769] on div "width : 50 % ; height : 50 % ; transform-origin : 0 % 100 % ; mask : radial-gra…" at bounding box center [516, 720] width 503 height 1243
drag, startPoint x: 565, startPoint y: 749, endPoint x: 646, endPoint y: 748, distance: 81.2
click at [646, 748] on div "width : 50 % ; height : 50 % ; transform-origin : 0 % 100 % ; mask : radial-gra…" at bounding box center [516, 720] width 503 height 1243
paste textarea "2, 77"
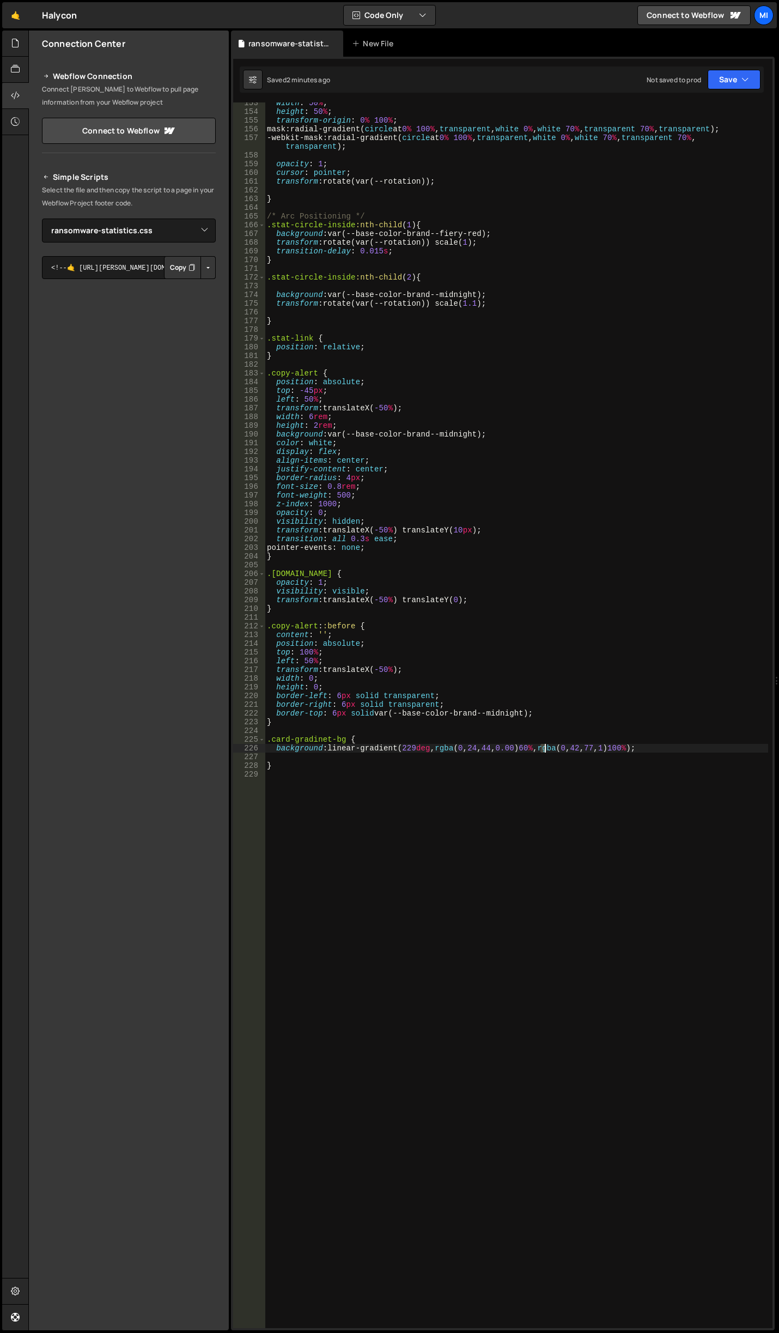
click at [543, 748] on div "width : 50 % ; height : 50 % ; transform-origin : 0 % 100 % ; mask : radial-gra…" at bounding box center [516, 720] width 503 height 1243
click at [542, 746] on div "width : 50 % ; height : 50 % ; transform-origin : 0 % 100 % ; mask : radial-gra…" at bounding box center [516, 720] width 503 height 1243
type textarea "background: linear-gradient(229deg, rgba(0, 24, 44, 0.00) 30%, rgba(0, 42, 77, …"
click at [553, 773] on div "width : 50 % ; height : 50 % ; transform-origin : 0 % 100 % ; mask : radial-gra…" at bounding box center [516, 720] width 503 height 1243
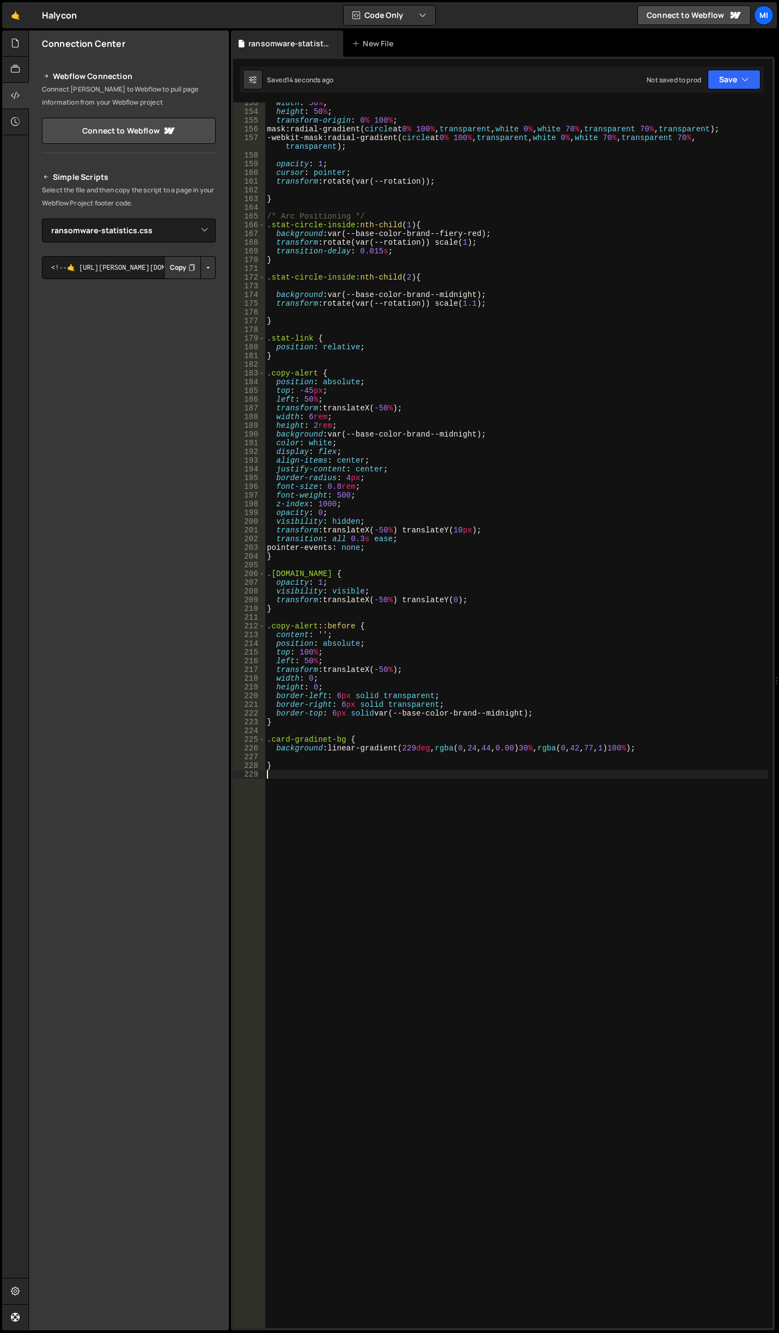
scroll to position [0, 0]
